Goal: Task Accomplishment & Management: Manage account settings

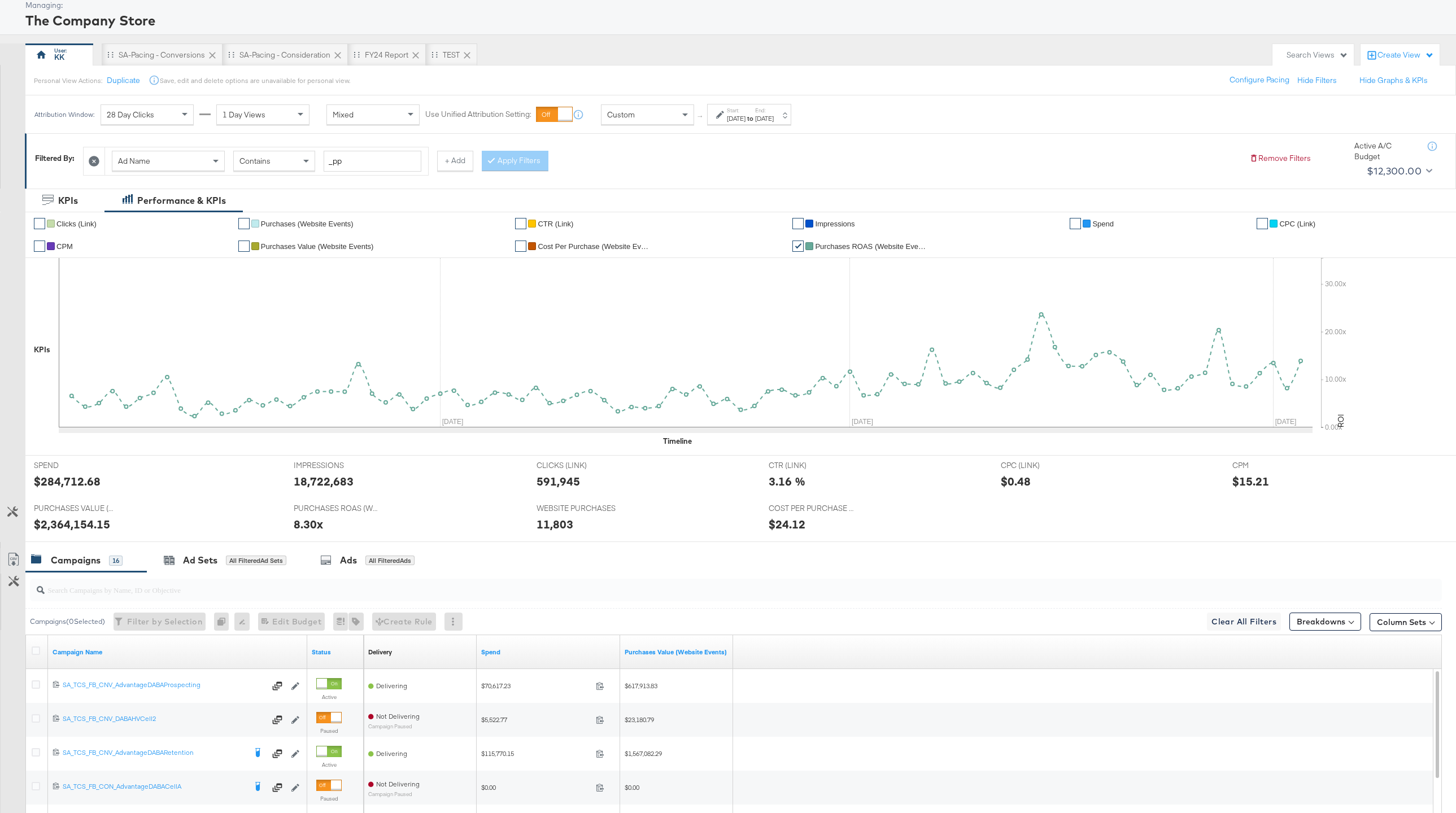
scroll to position [60, 0]
click at [166, 48] on div "SA-Pacing - Conversions" at bounding box center [162, 56] width 121 height 22
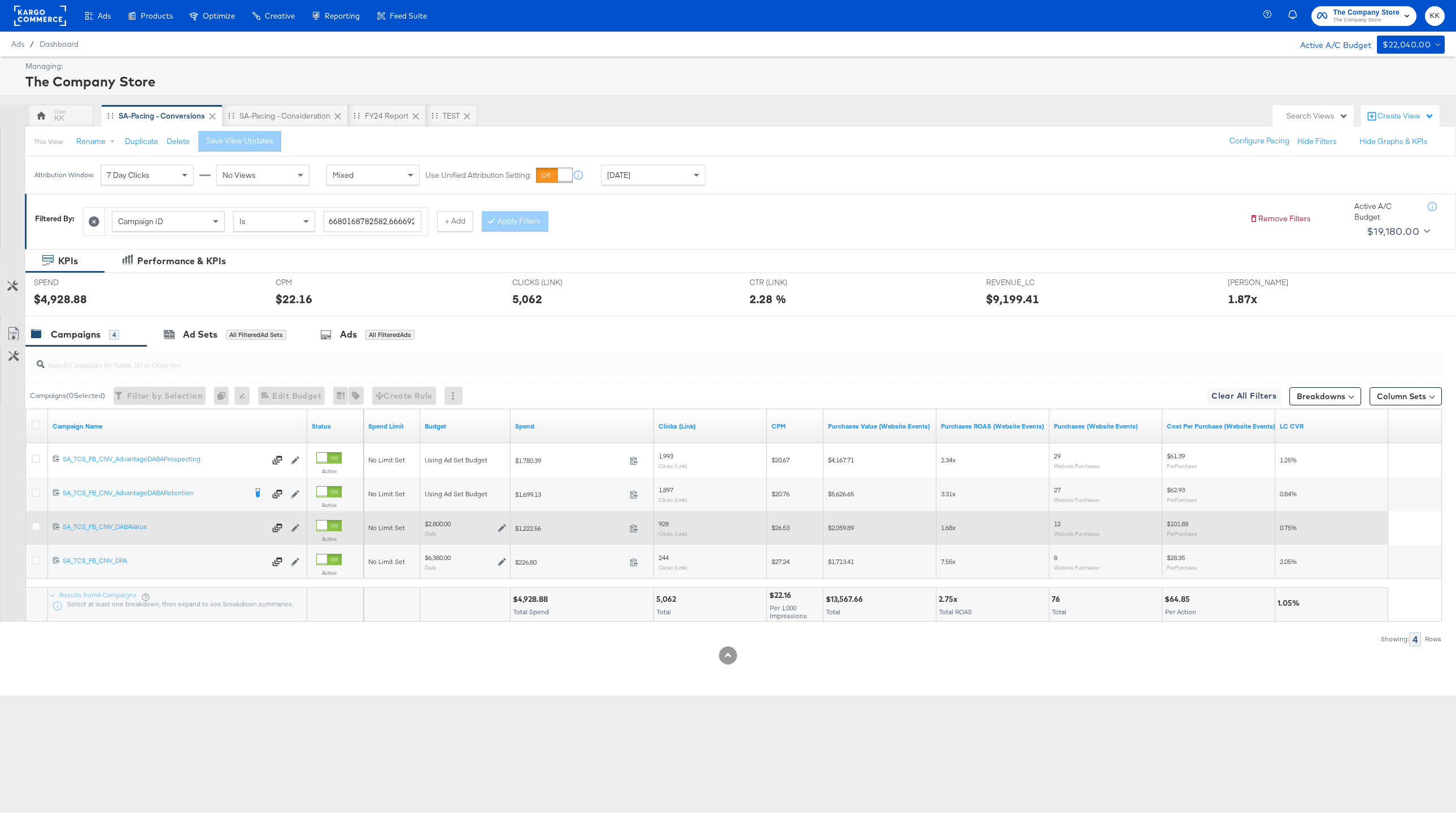
click at [507, 527] on div "$2,800.00 Daily" at bounding box center [465, 528] width 91 height 27
click at [504, 527] on icon at bounding box center [501, 527] width 8 height 8
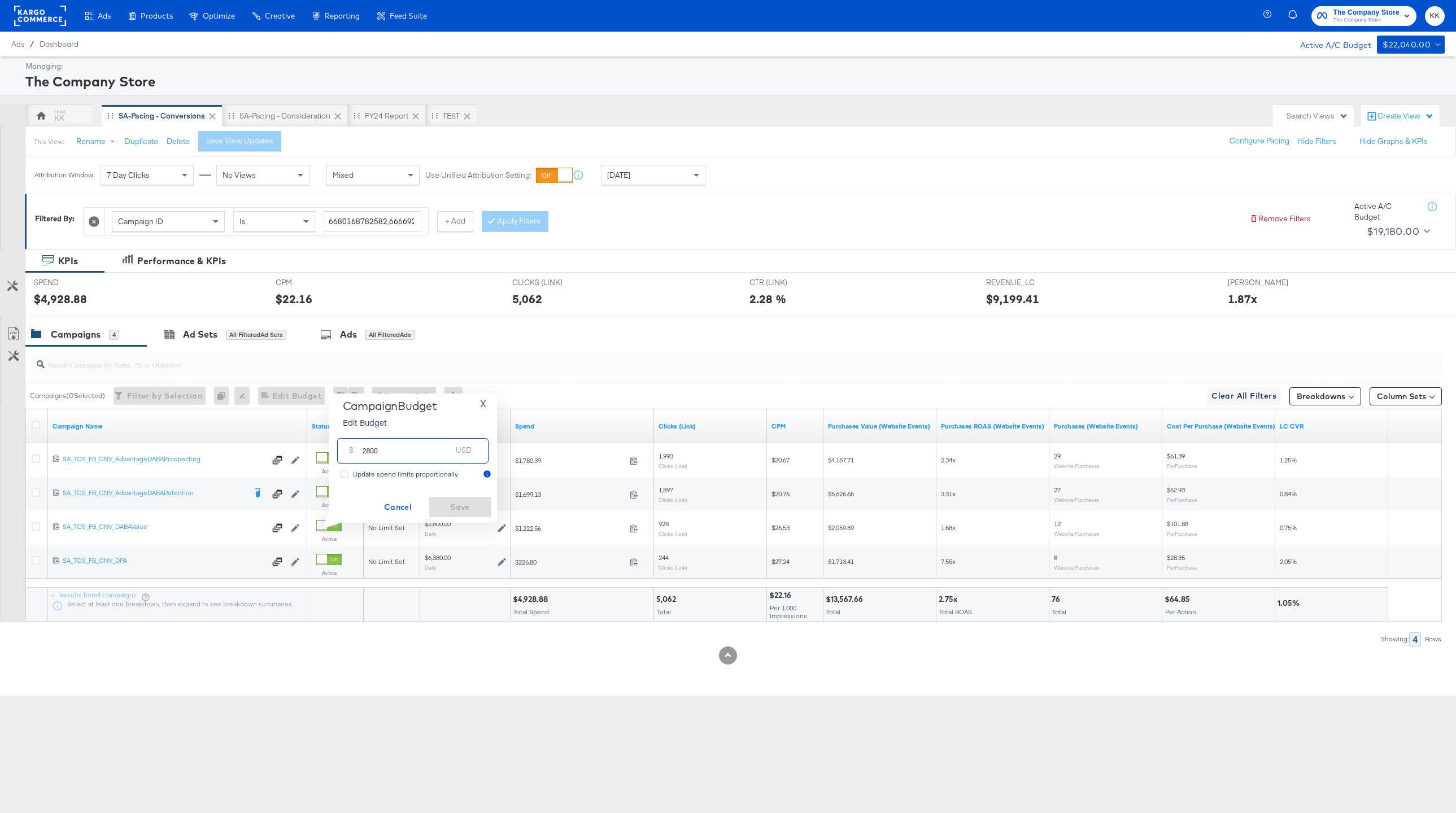
click at [369, 454] on input "2800" at bounding box center [407, 446] width 89 height 24
type input "2000"
click at [462, 513] on span "Save" at bounding box center [461, 507] width 54 height 14
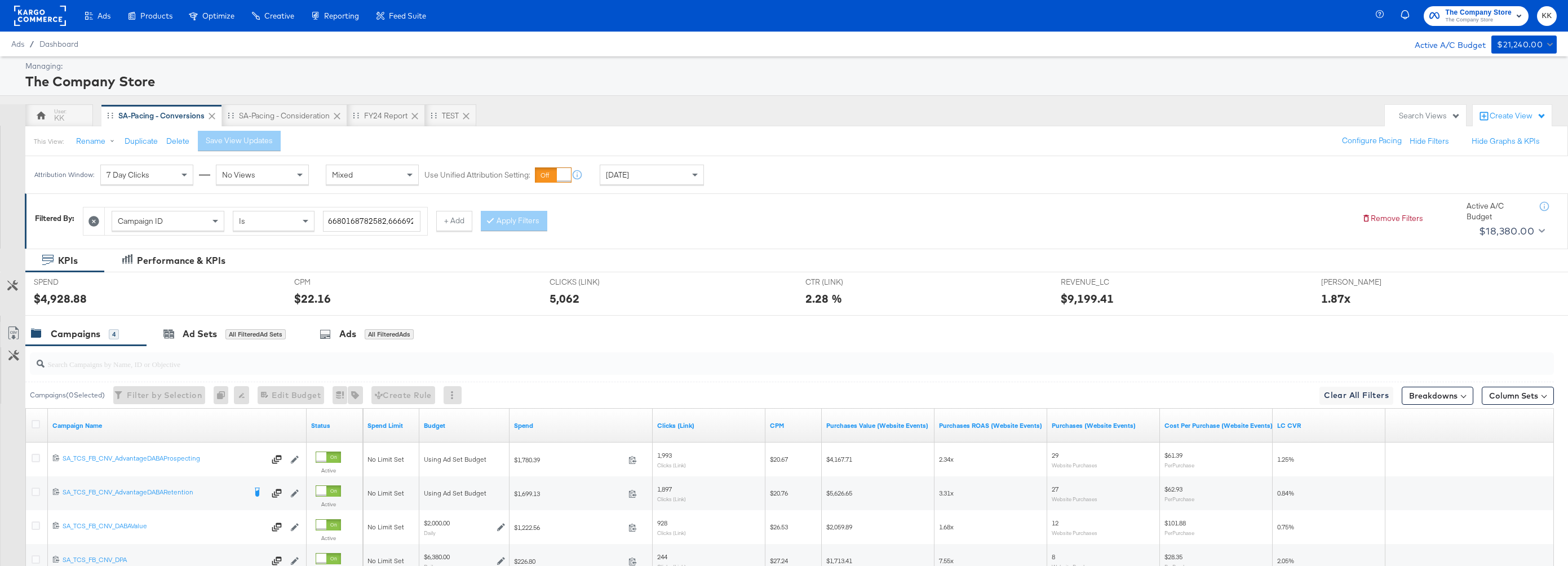
scroll to position [116, 0]
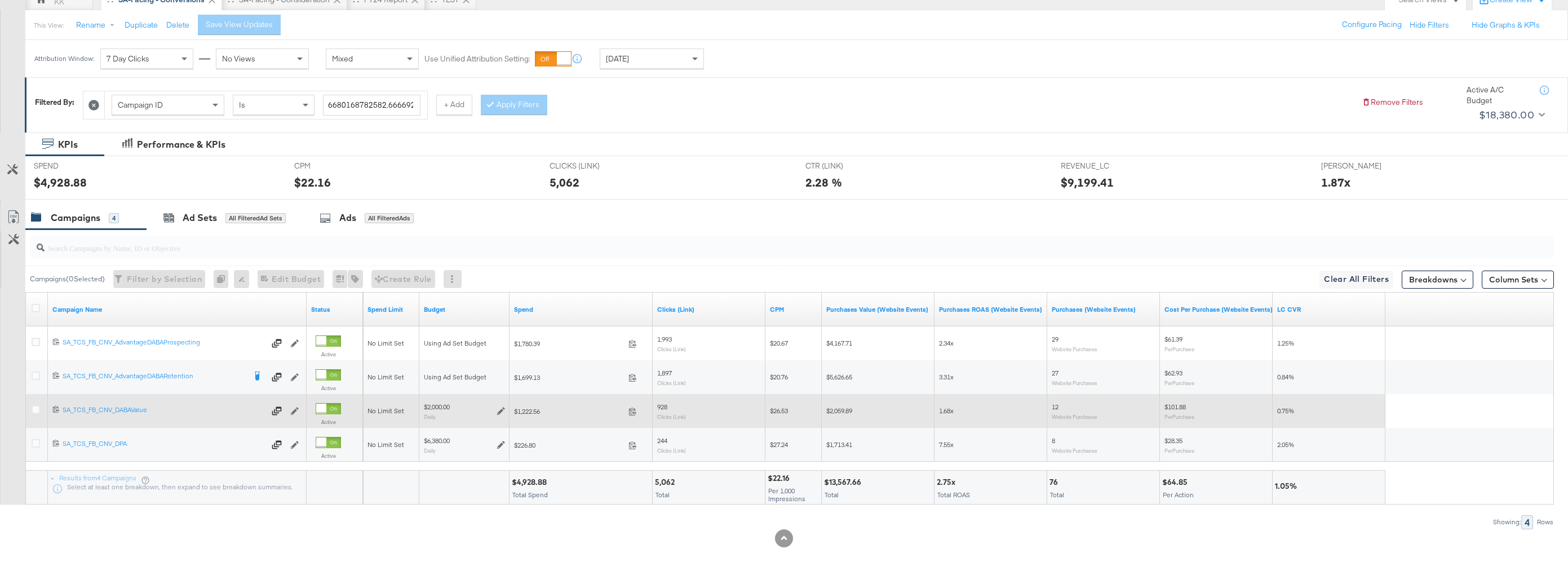
click at [504, 408] on icon at bounding box center [500, 410] width 8 height 8
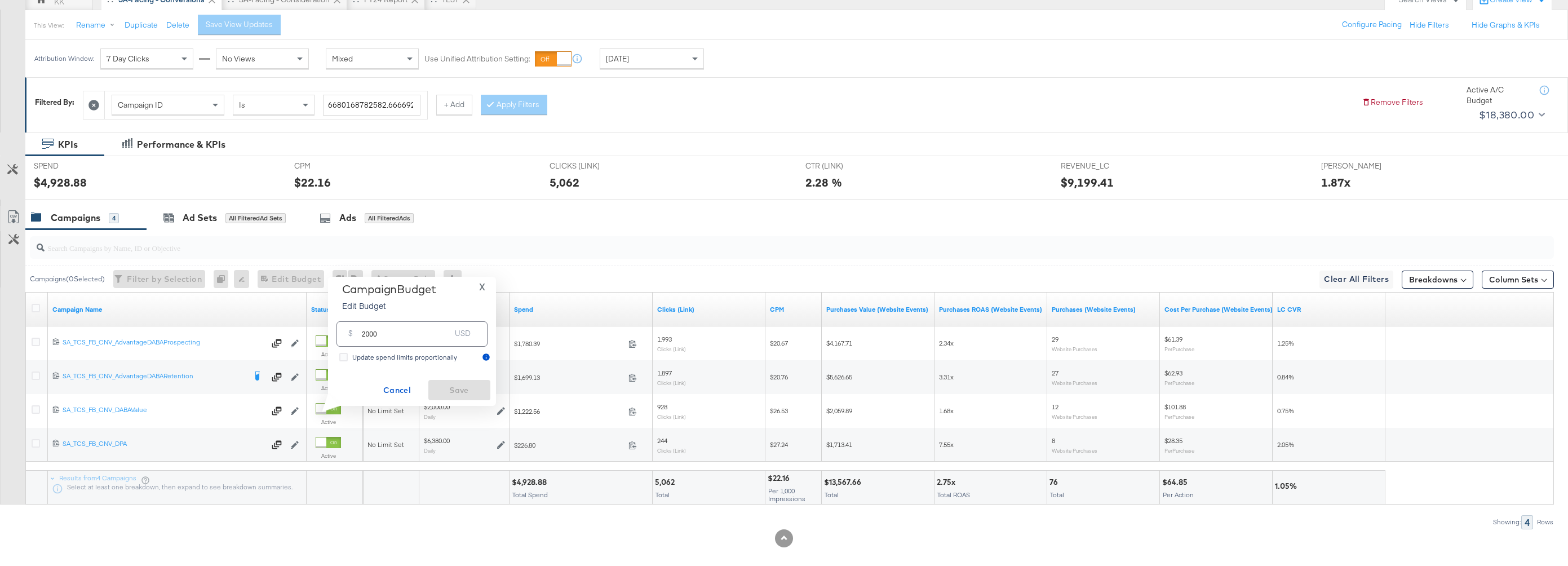
click at [365, 334] on input "2000" at bounding box center [406, 329] width 89 height 24
type input "1000"
click at [456, 387] on span "Save" at bounding box center [460, 390] width 53 height 14
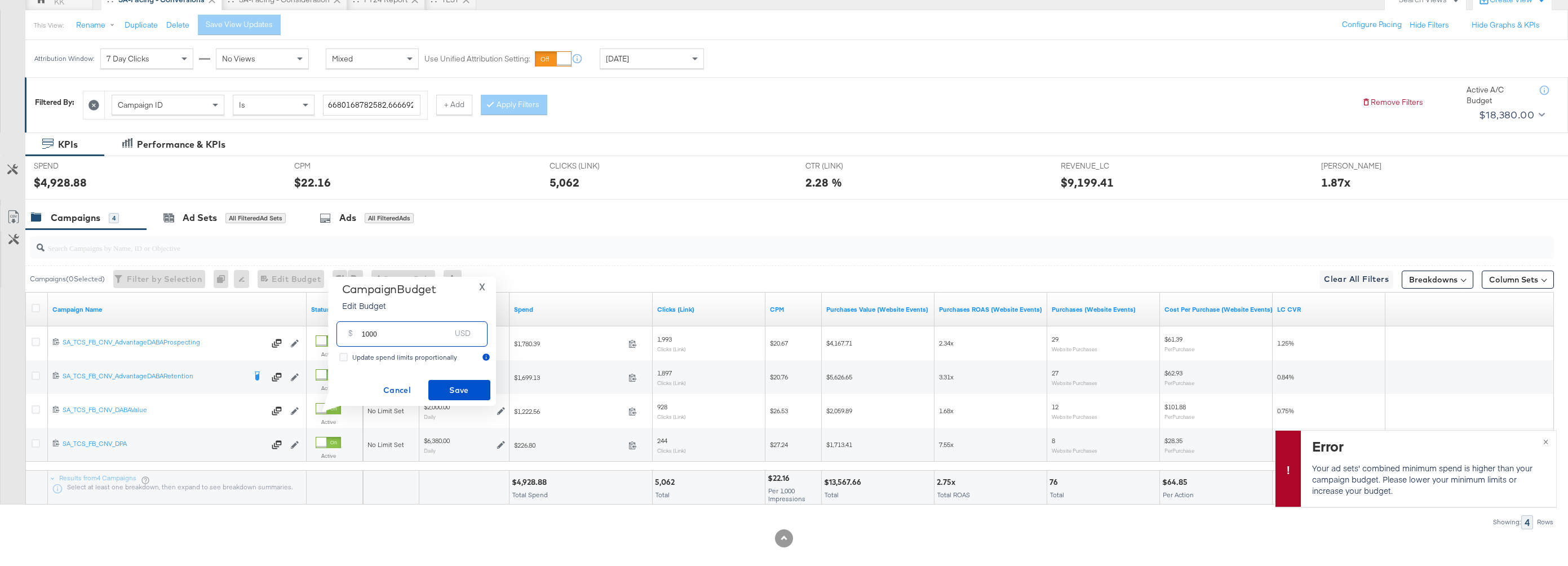
click at [370, 332] on input "1000" at bounding box center [406, 329] width 89 height 24
click at [394, 389] on span "Cancel" at bounding box center [398, 390] width 53 height 14
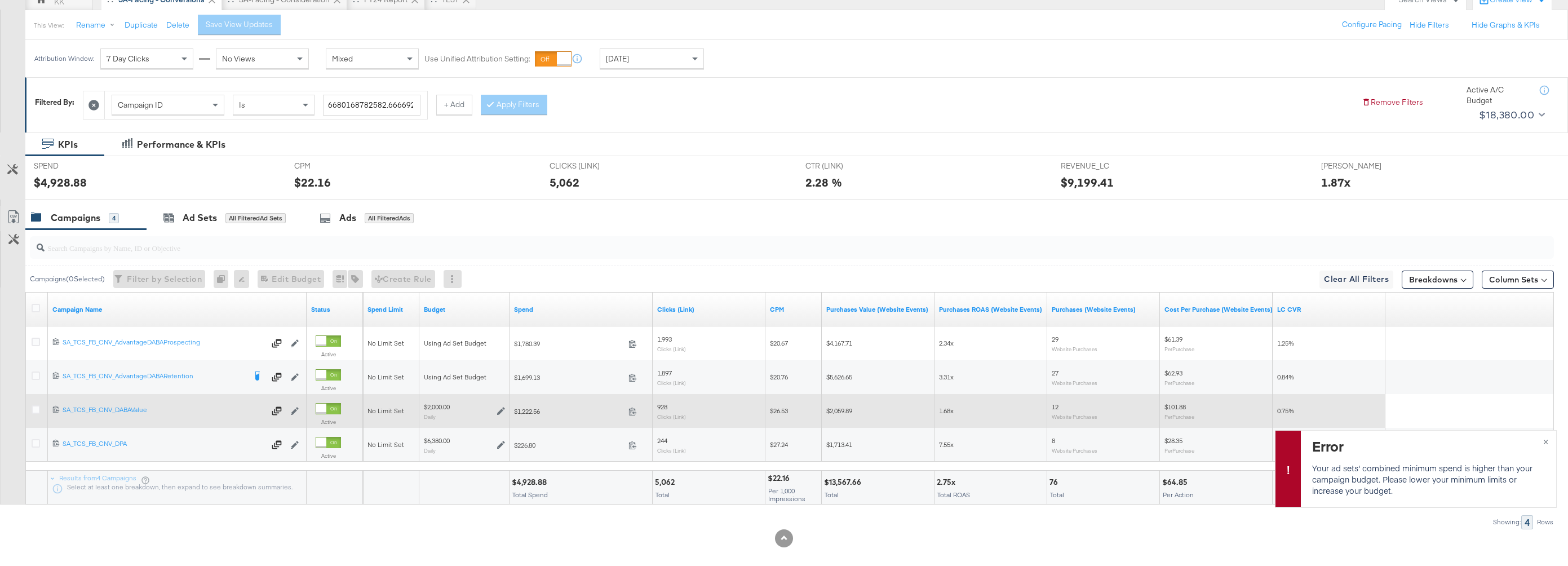
click at [499, 413] on icon at bounding box center [500, 410] width 8 height 8
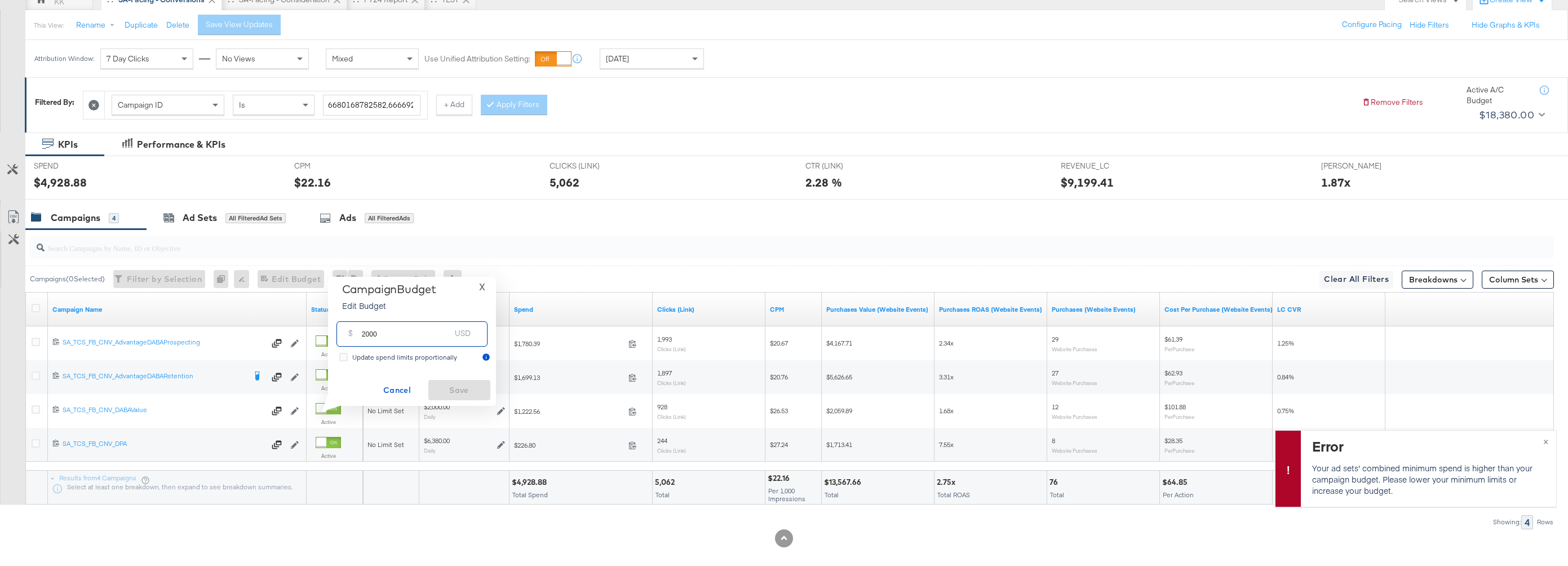
drag, startPoint x: 368, startPoint y: 333, endPoint x: 343, endPoint y: 333, distance: 25.0
click at [343, 333] on div "$ 2000 USD" at bounding box center [412, 333] width 151 height 25
type input "1700"
click at [454, 374] on div "Campaign Budget Edit Budget X $ 1700 USD Update spend limits proportionally Can…" at bounding box center [412, 341] width 157 height 118
click at [467, 388] on span "Save" at bounding box center [460, 390] width 53 height 14
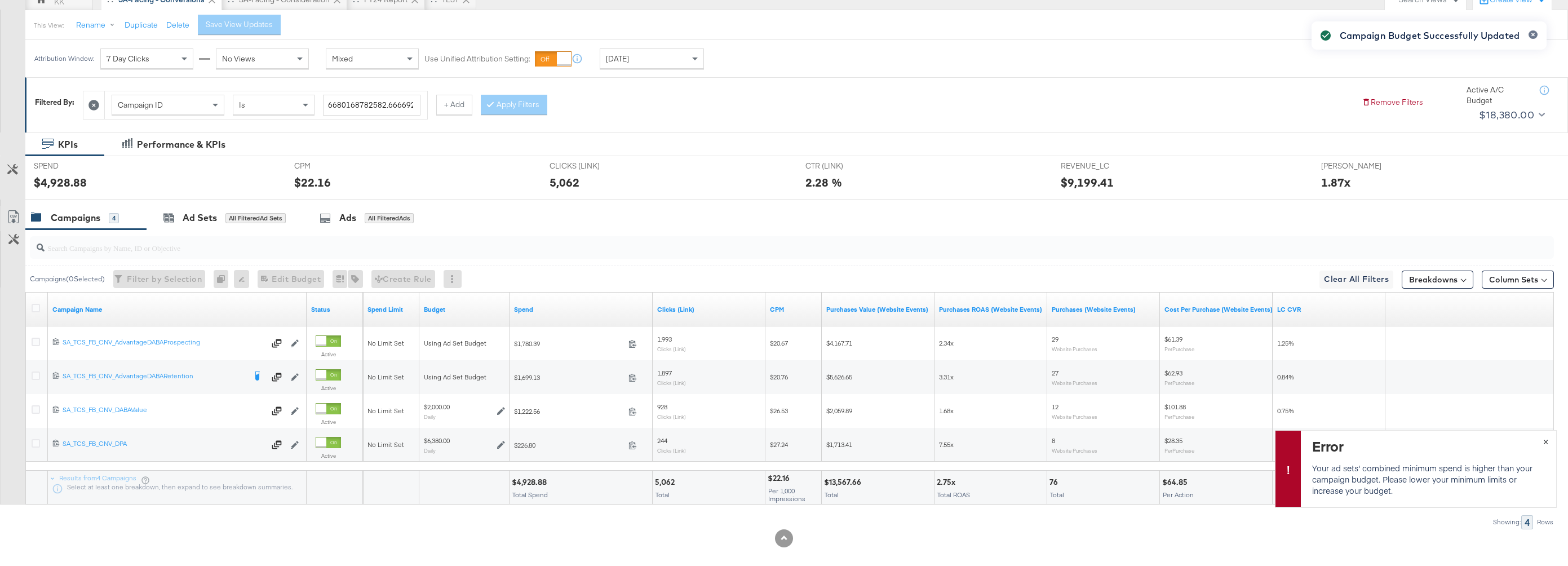
click at [1452, 442] on div "Campaign Budget Successfully Updated" at bounding box center [1429, 263] width 257 height 505
click at [1452, 438] on div "Campaign Budget Successfully Updated" at bounding box center [1429, 263] width 257 height 505
click at [1452, 444] on div "Campaign Budget Successfully Updated" at bounding box center [1429, 263] width 257 height 505
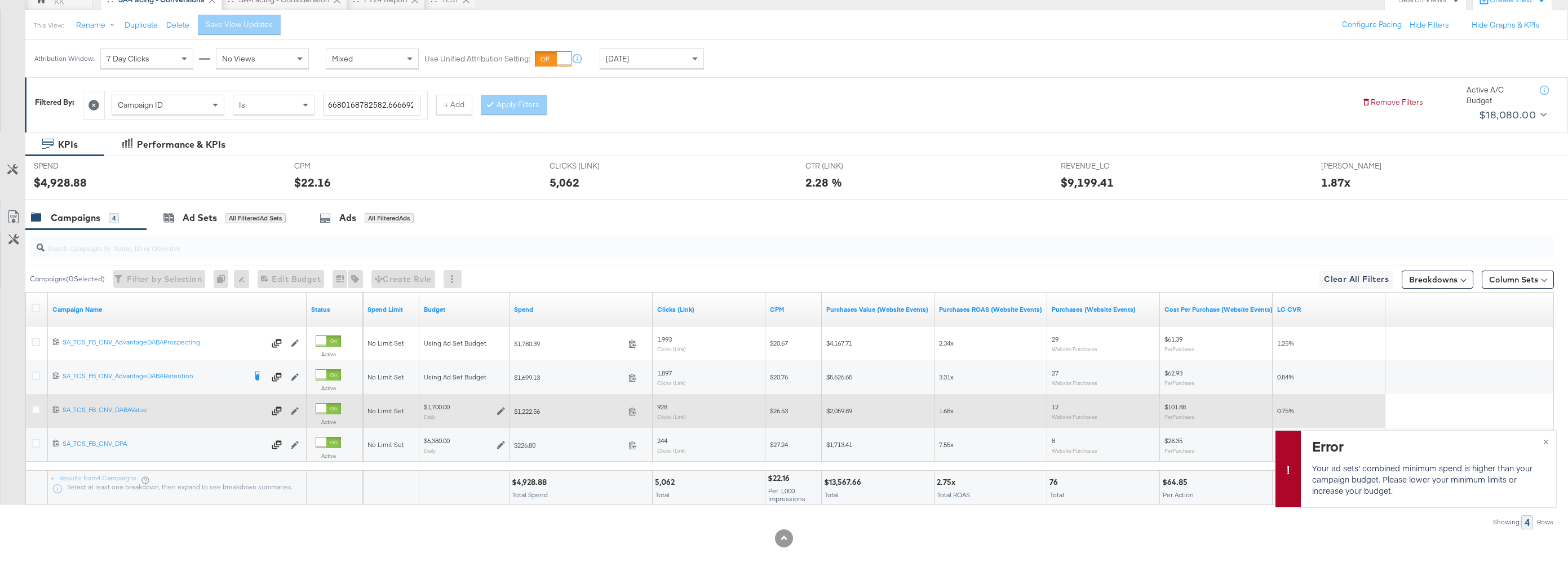
click at [454, 395] on div "$1,700.00 Daily" at bounding box center [464, 410] width 90 height 34
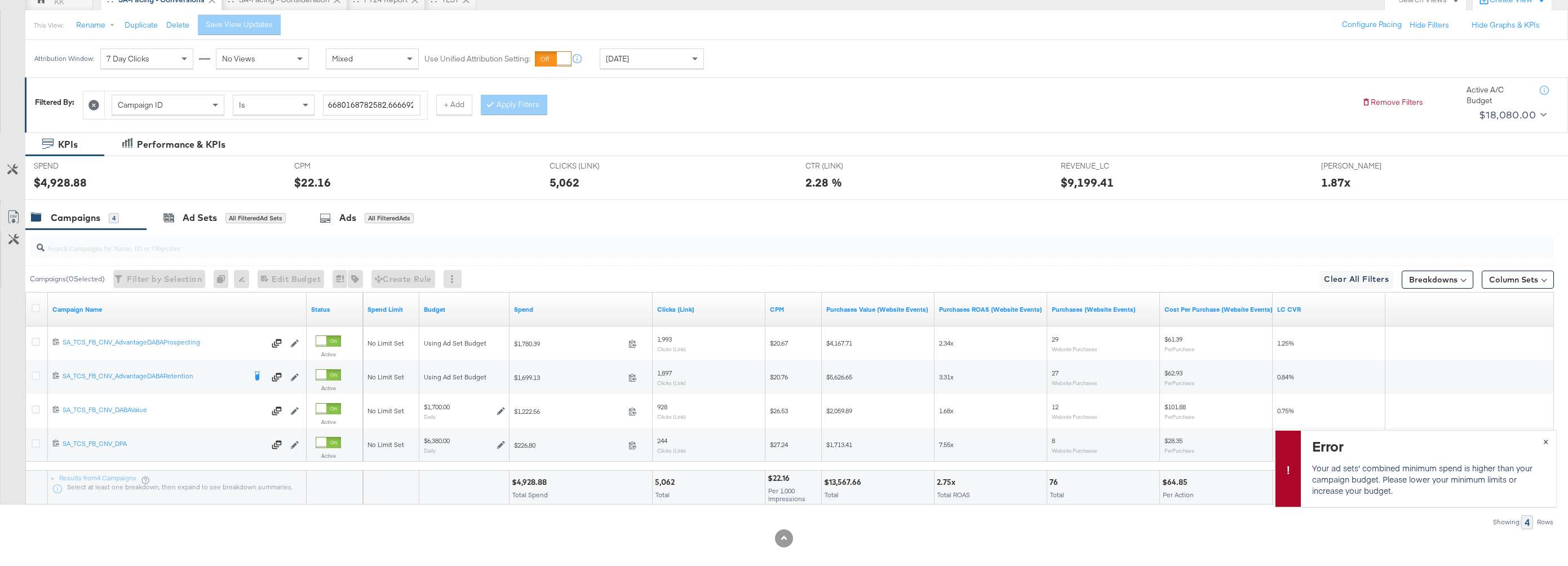
click at [1452, 439] on button "×" at bounding box center [1546, 441] width 21 height 21
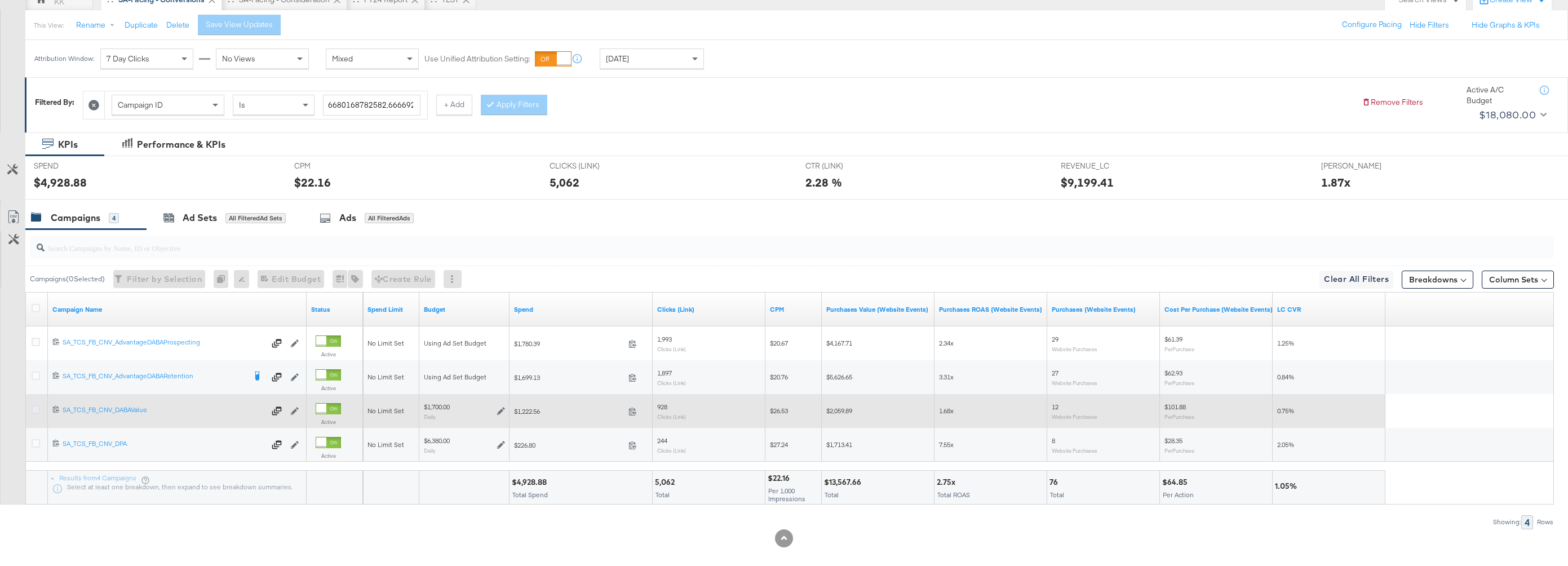
click at [35, 408] on icon at bounding box center [36, 410] width 9 height 9
click at [0, 0] on input "checkbox" at bounding box center [0, 0] width 0 height 0
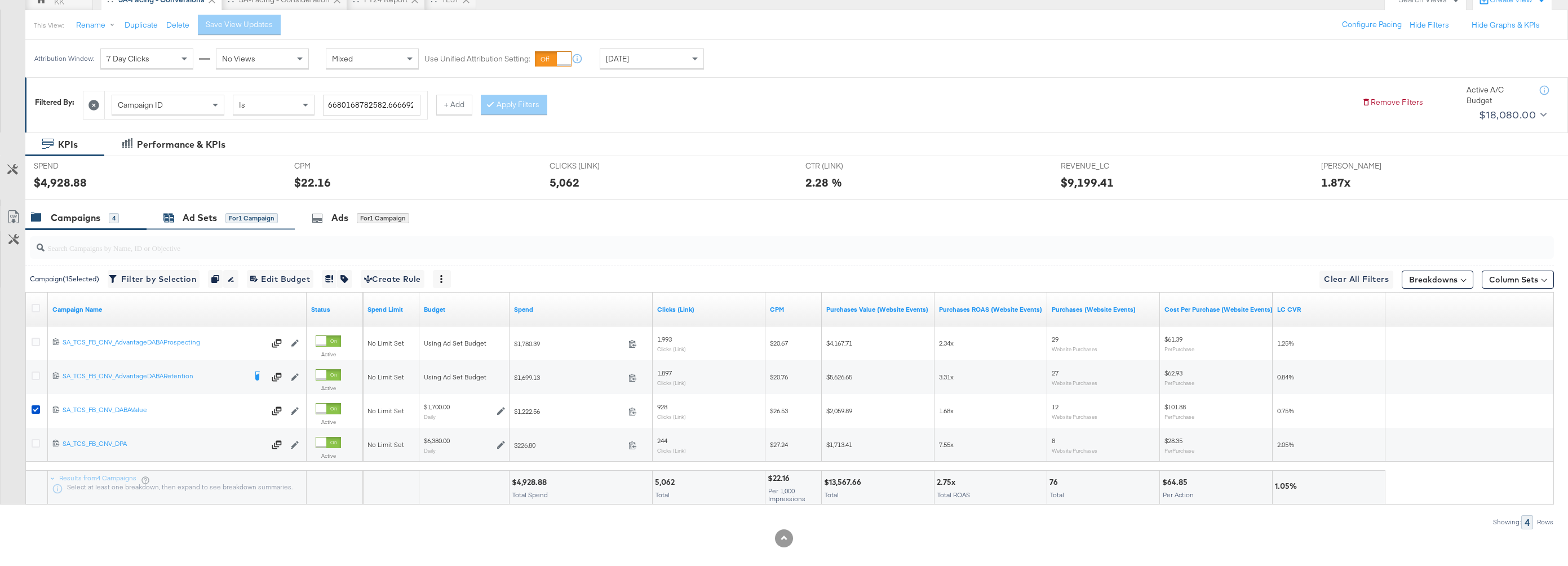
click at [226, 222] on div "for 1 Campaign" at bounding box center [251, 218] width 53 height 10
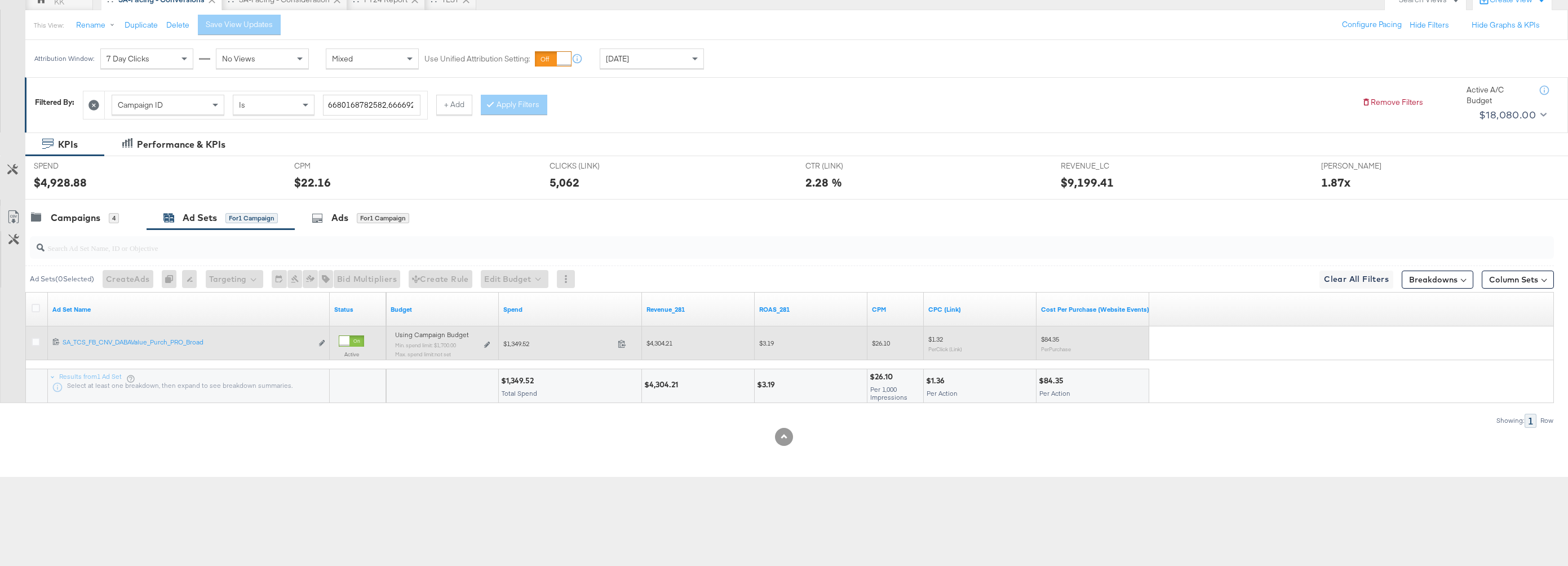
click at [490, 346] on div "Using Campaign Budget Min. spend limit: $1,700.00 Max. spend limit : not set Ed…" at bounding box center [443, 348] width 103 height 35
click at [488, 345] on icon at bounding box center [487, 345] width 6 height 6
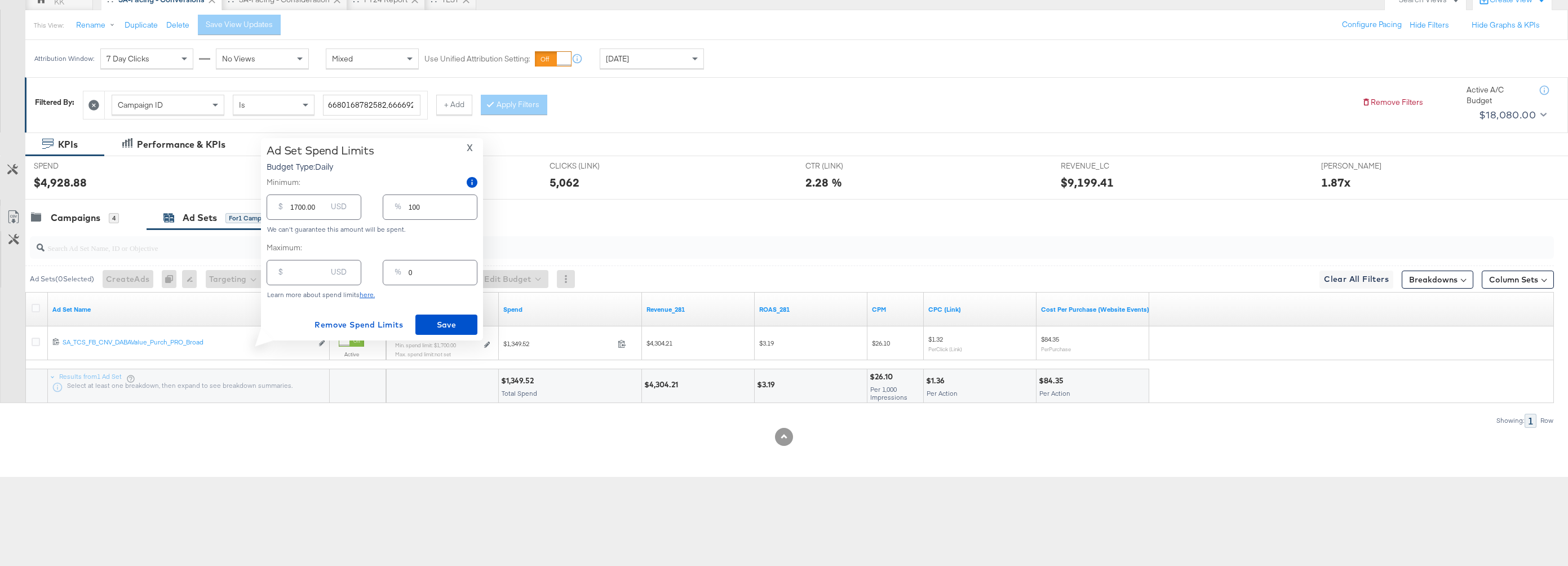
click at [302, 282] on div "$ USD" at bounding box center [314, 272] width 95 height 25
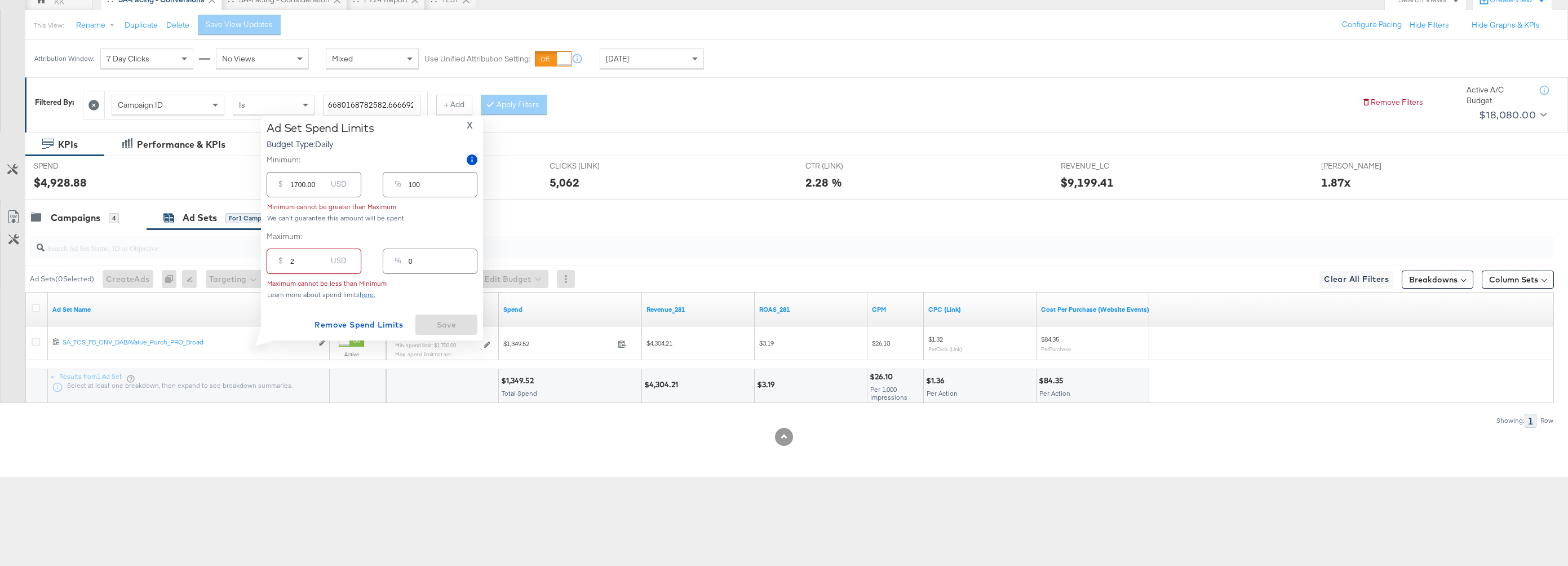
type input "20"
type input "1"
type input "200"
type input "12"
type input "2000"
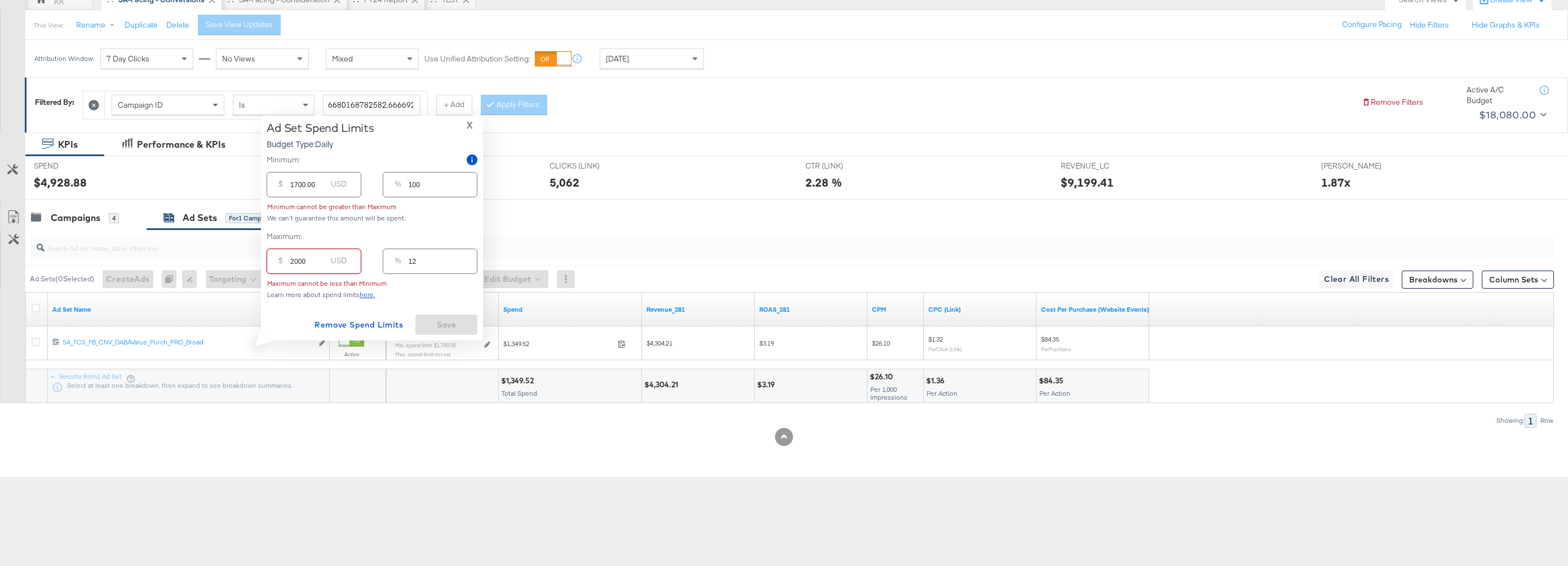
type input "118"
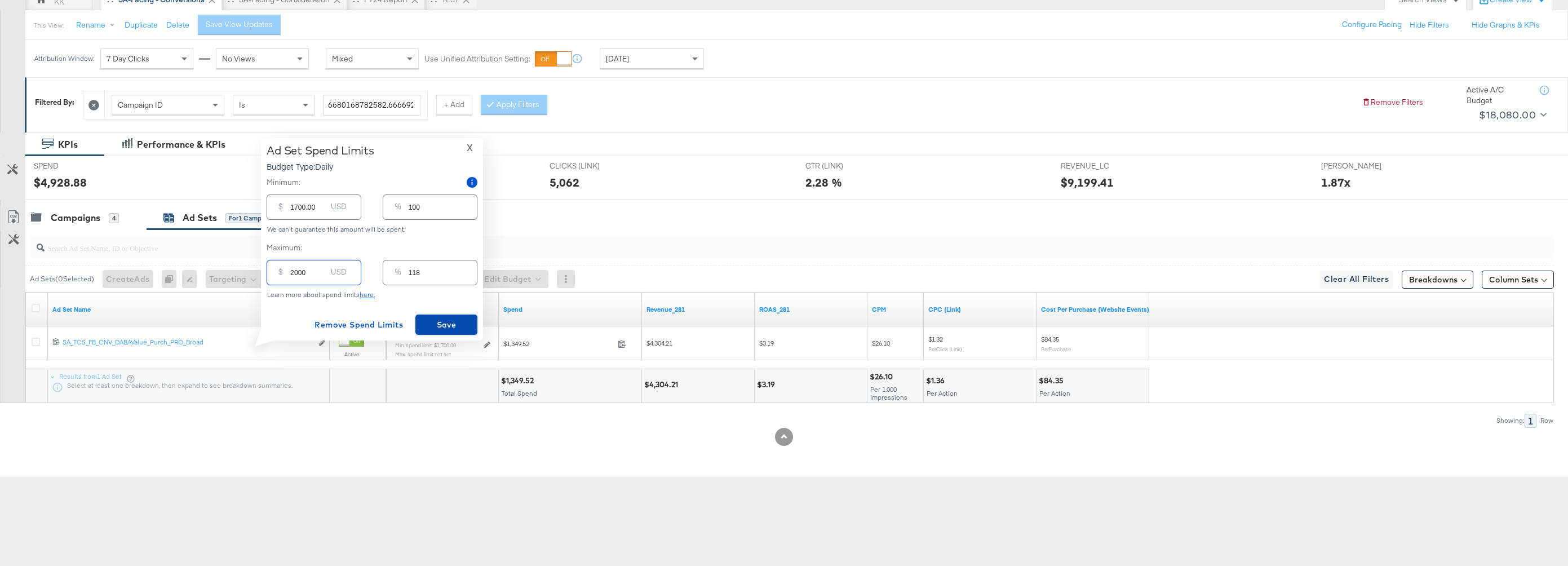
type input "2000.00"
click at [435, 315] on button "Save" at bounding box center [446, 325] width 62 height 21
click at [1452, 452] on span "×" at bounding box center [1546, 451] width 5 height 13
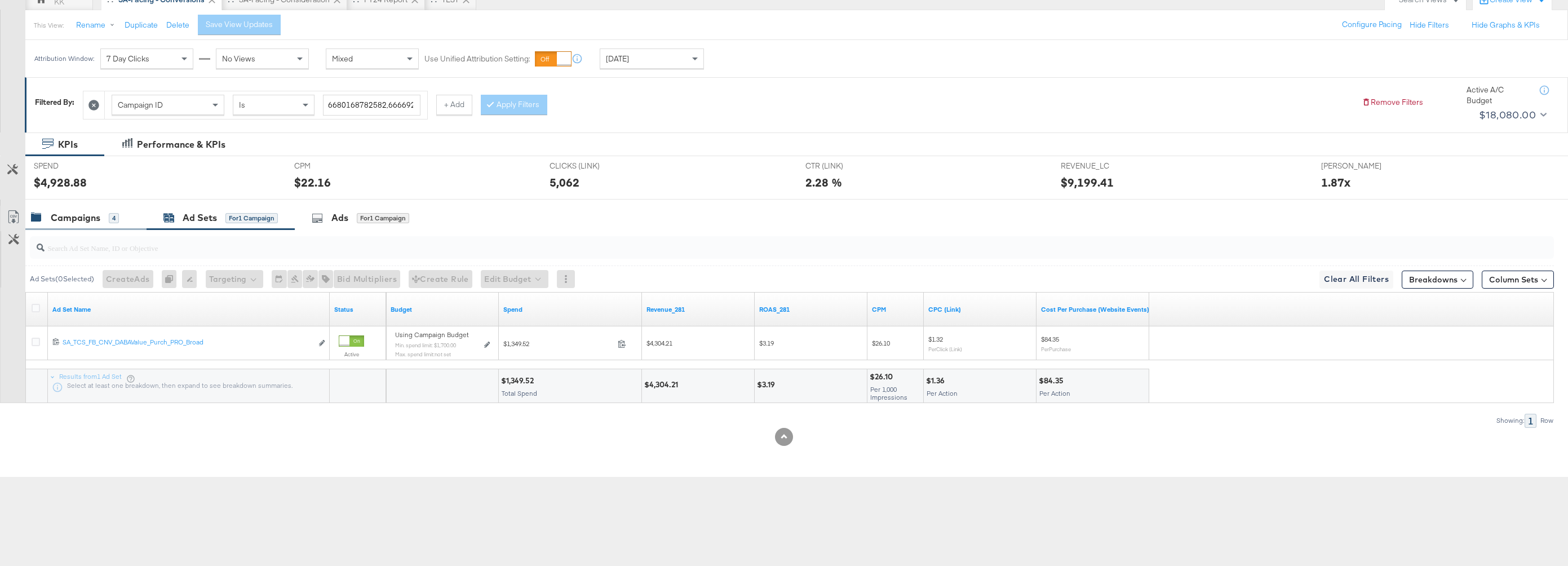
click at [87, 205] on div "KPIs Performance & KPIs Customize KPIs SPEND SPEND $4,928.88 CPM CPM $22.16 CLI…" at bounding box center [784, 305] width 1568 height 345
click at [76, 216] on div "Campaigns" at bounding box center [76, 217] width 50 height 13
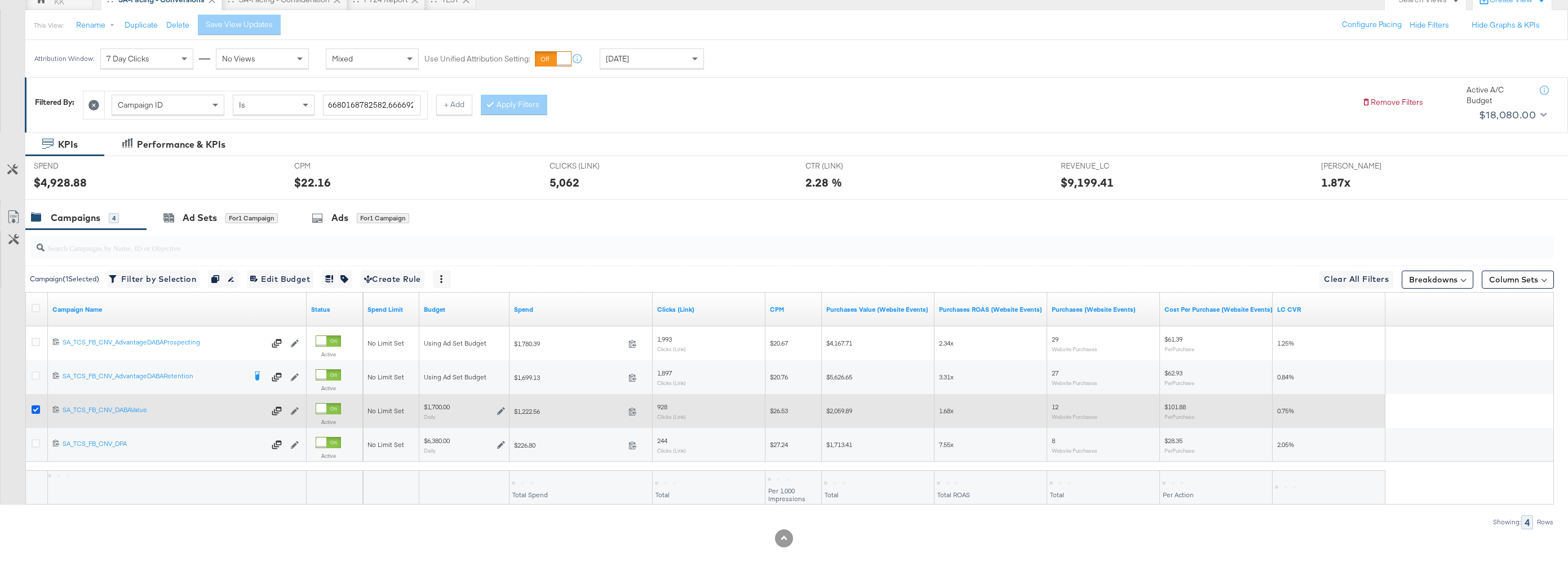
click at [34, 411] on icon at bounding box center [36, 410] width 9 height 9
click at [0, 0] on input "checkbox" at bounding box center [0, 0] width 0 height 0
